Goal: Check status: Check status

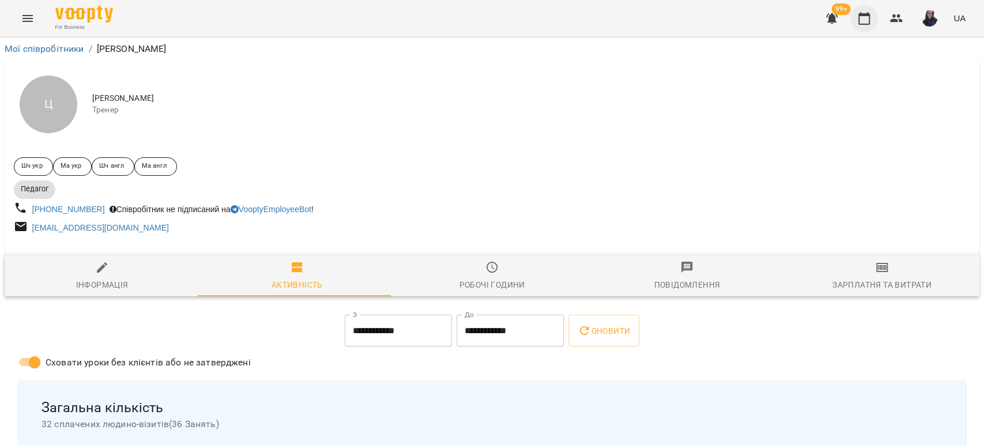
click at [868, 18] on icon "button" at bounding box center [865, 19] width 14 height 14
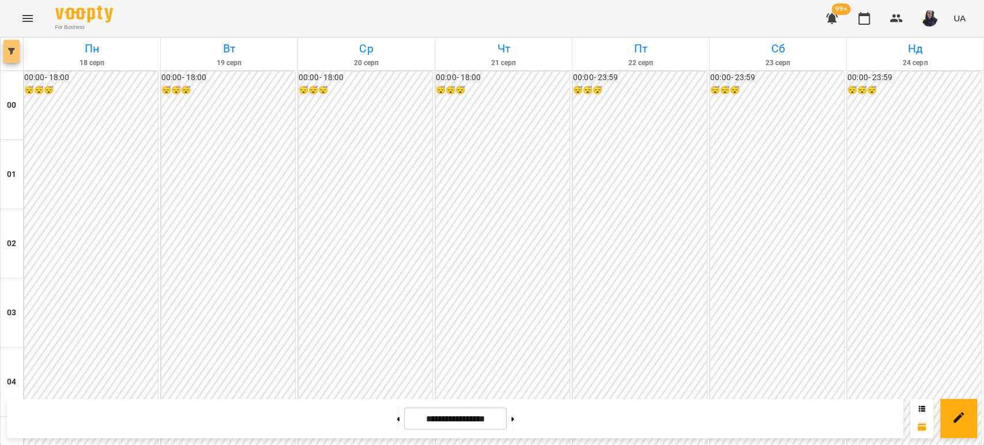
click at [7, 48] on span "button" at bounding box center [11, 51] width 16 height 7
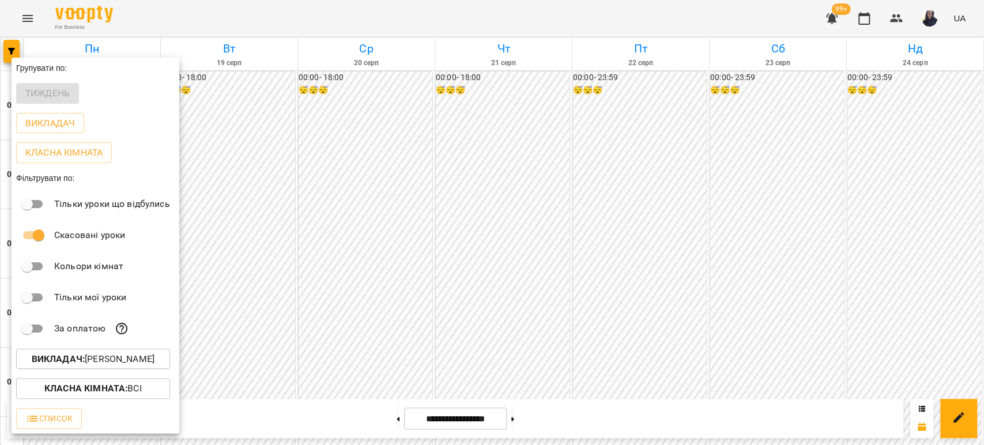
click at [126, 360] on p "Викладач : [PERSON_NAME]" at bounding box center [93, 359] width 123 height 14
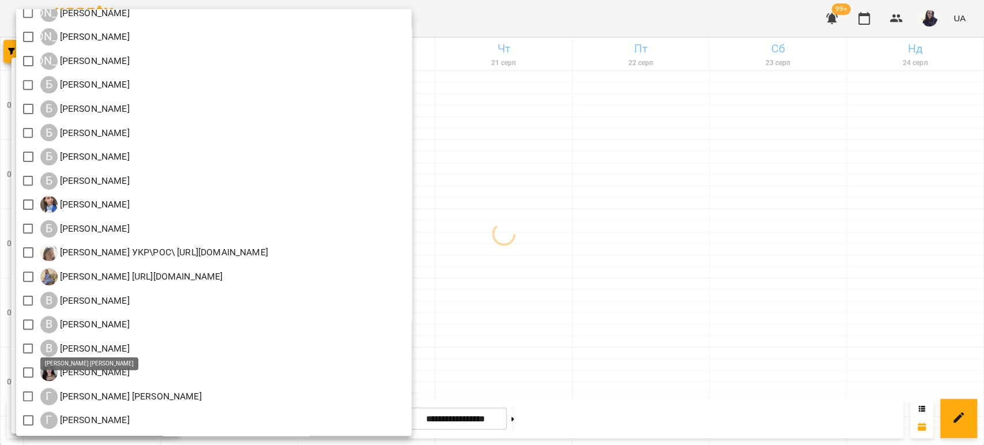
scroll to position [192, 0]
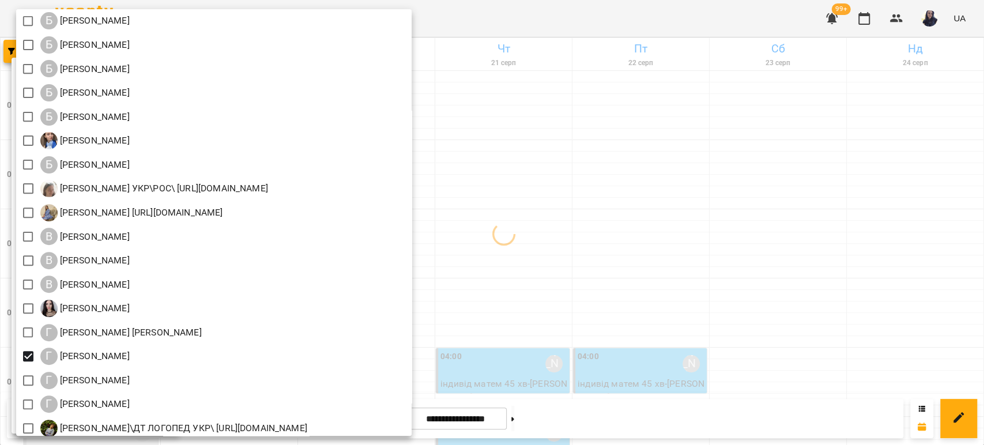
click at [660, 10] on div at bounding box center [492, 222] width 984 height 445
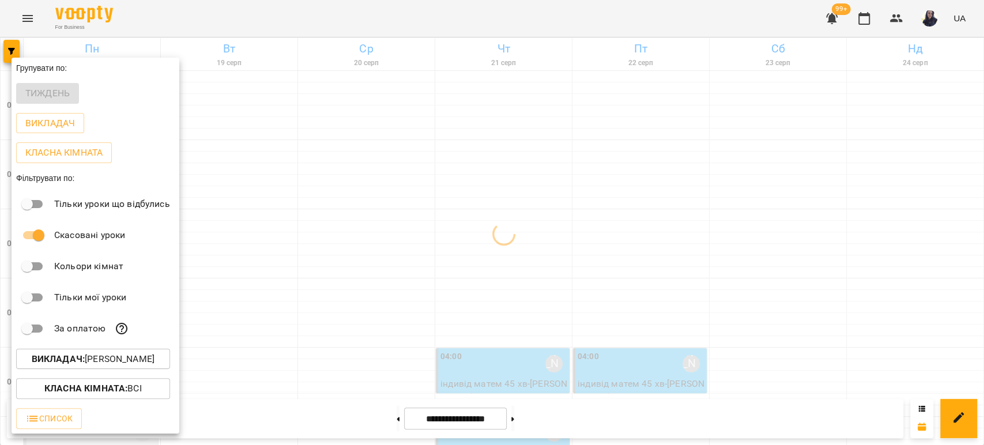
click at [426, 18] on div at bounding box center [492, 222] width 984 height 445
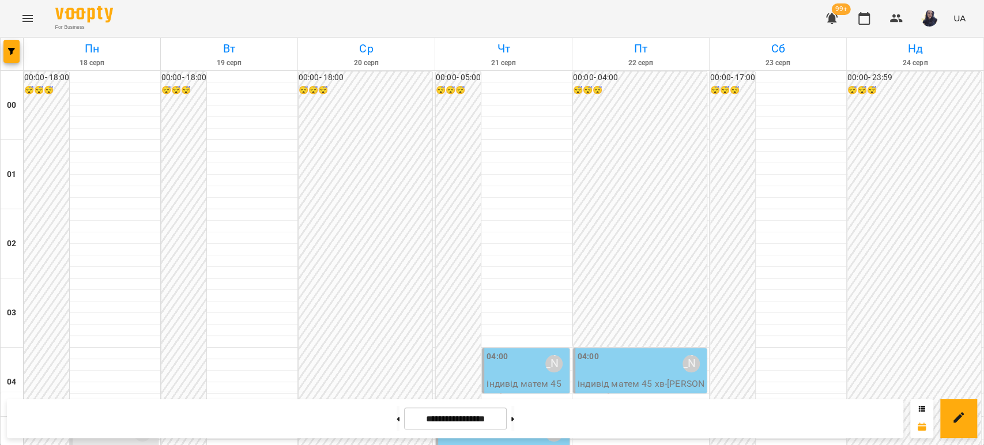
scroll to position [1153, 0]
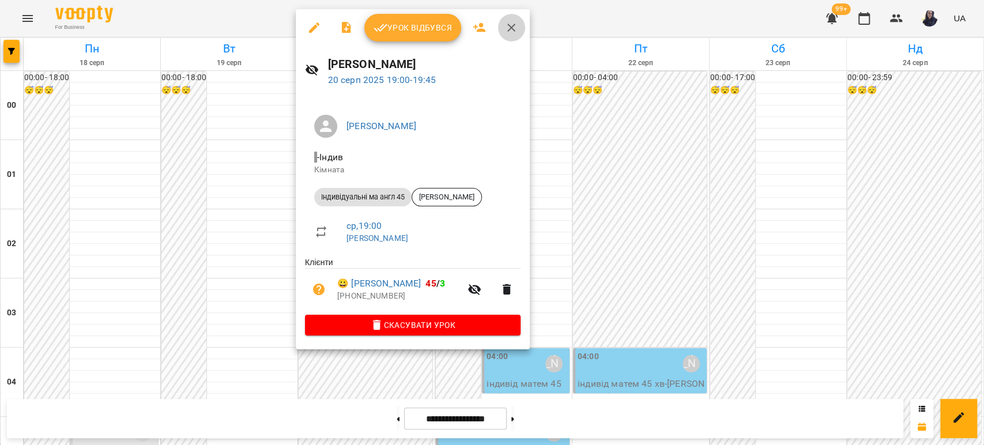
click at [510, 29] on icon "button" at bounding box center [512, 28] width 14 height 14
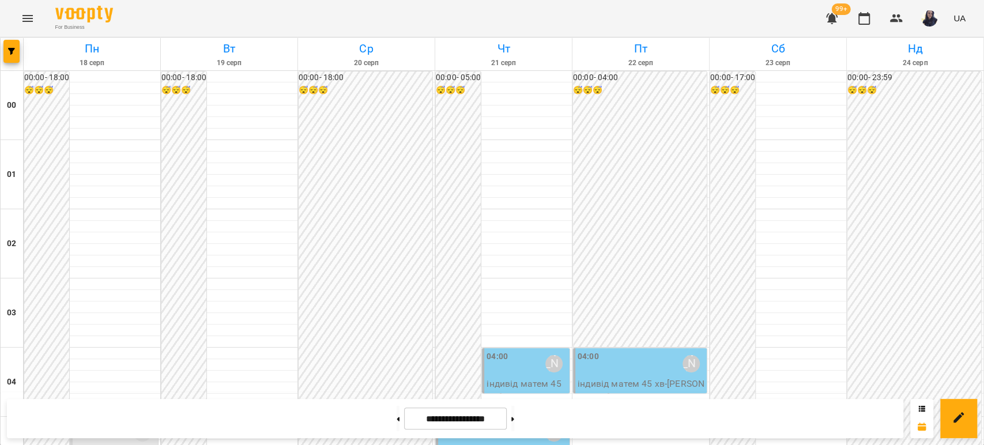
click at [563, 16] on div "For Business 99+ UA" at bounding box center [492, 18] width 984 height 37
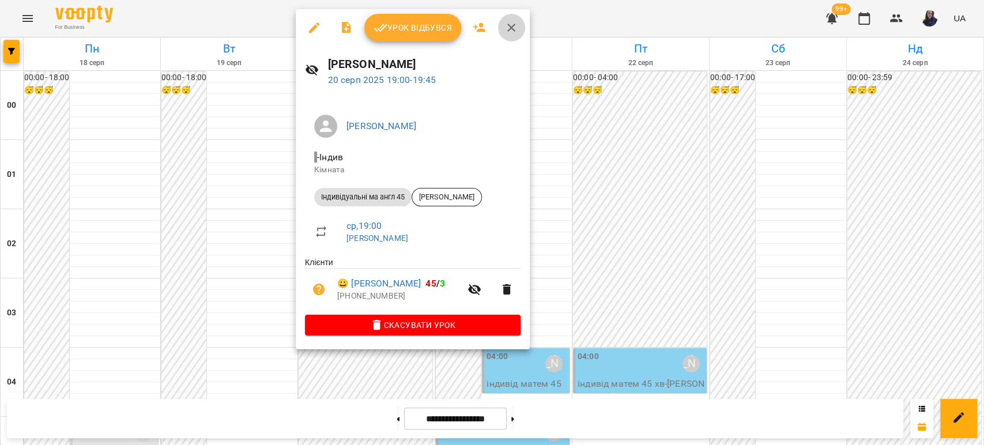
click at [514, 27] on icon "button" at bounding box center [512, 28] width 14 height 14
